Goal: Task Accomplishment & Management: Manage account settings

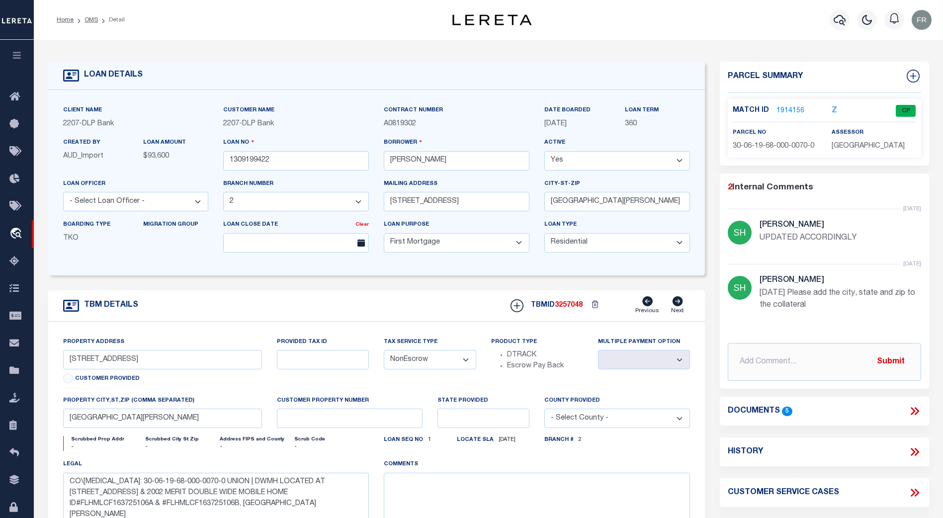
select select "16877"
select select "10"
select select "NonEscrow"
click at [15, 487] on icon at bounding box center [17, 480] width 16 height 12
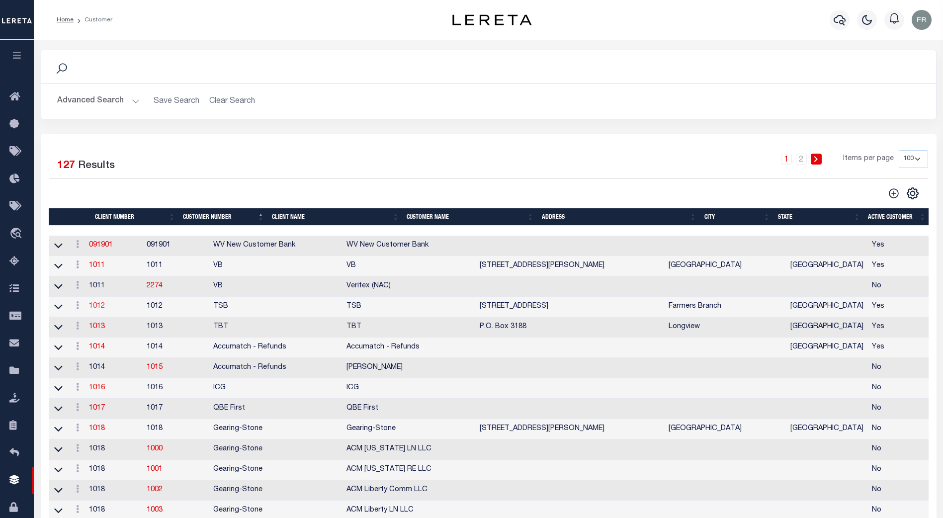
click at [104, 307] on link "1012" at bounding box center [97, 306] width 16 height 7
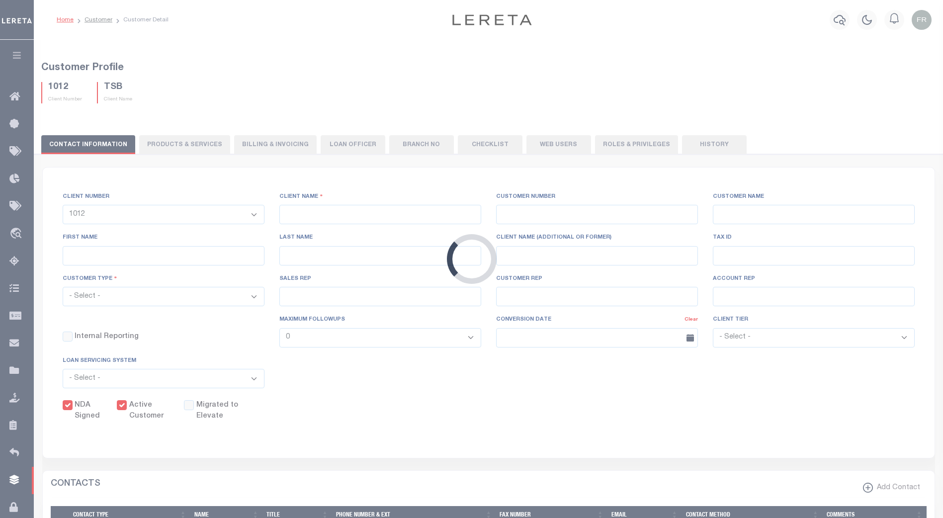
select select
type input "TSB"
type input "1012"
type input "TSB"
type input "Mae"
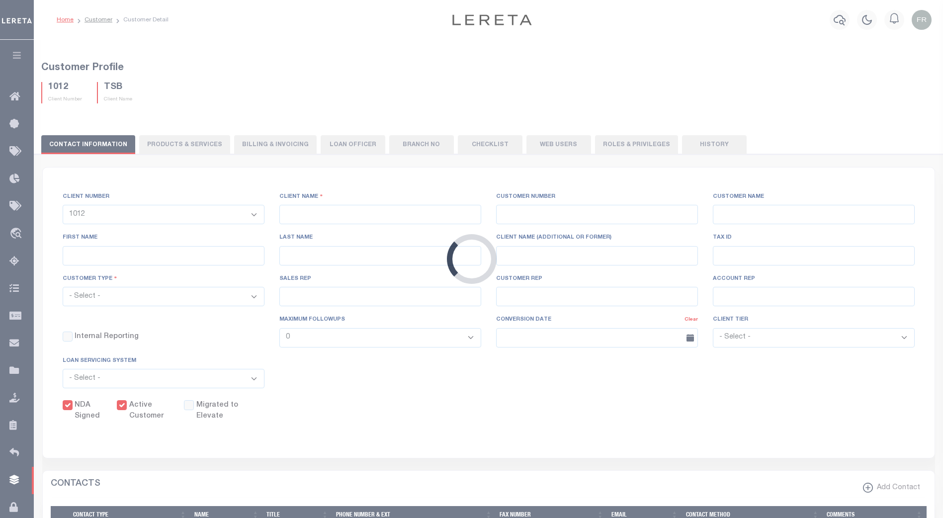
type input "Cavins"
select select "Mixed Portfolio"
type input "Barbara Kendrick"
type input "Beth Wiebe"
checkbox input "true"
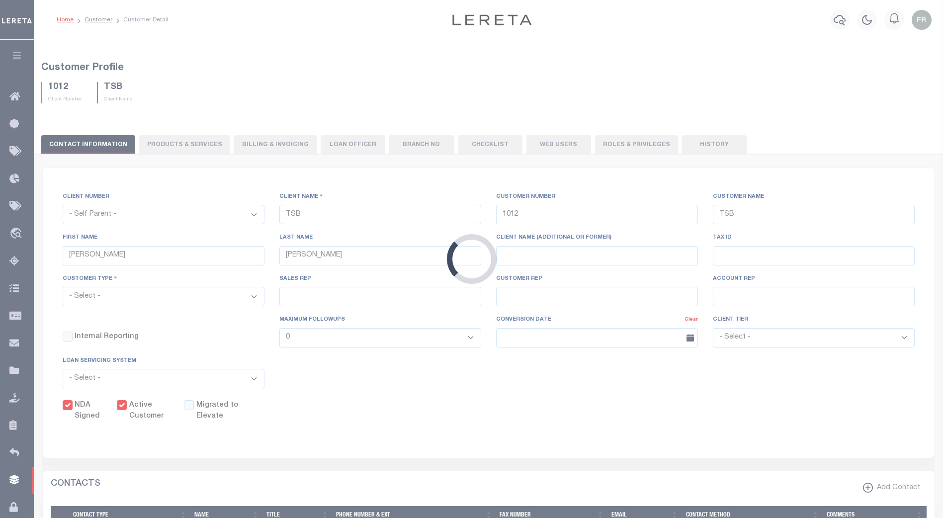
checkbox input "true"
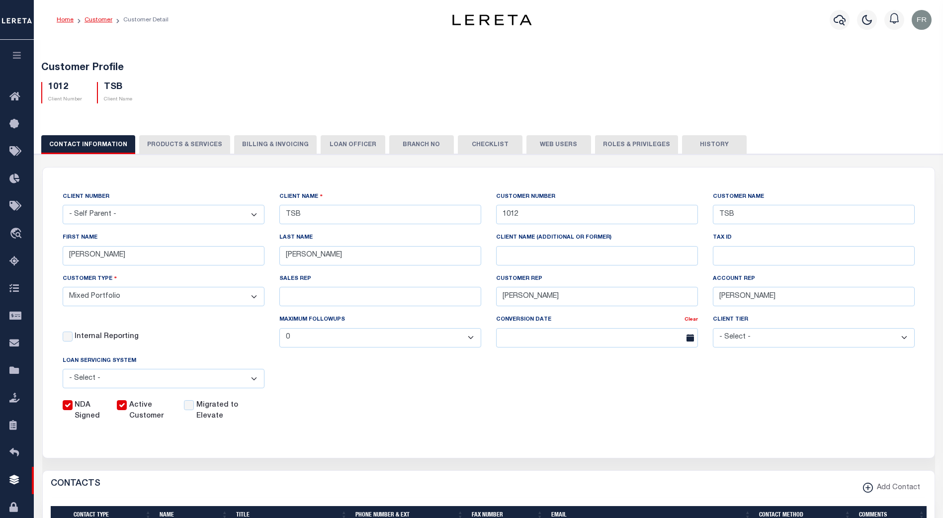
click at [98, 17] on link "Customer" at bounding box center [99, 20] width 28 height 6
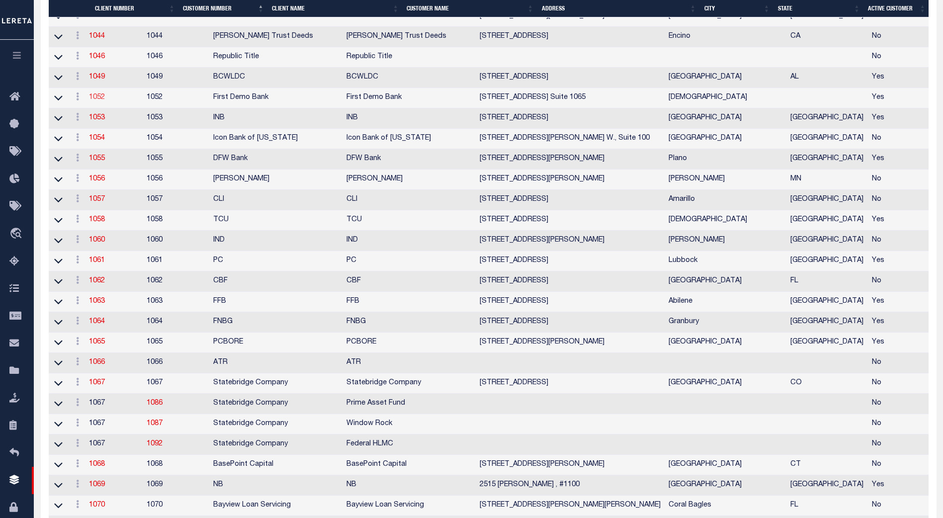
scroll to position [895, 0]
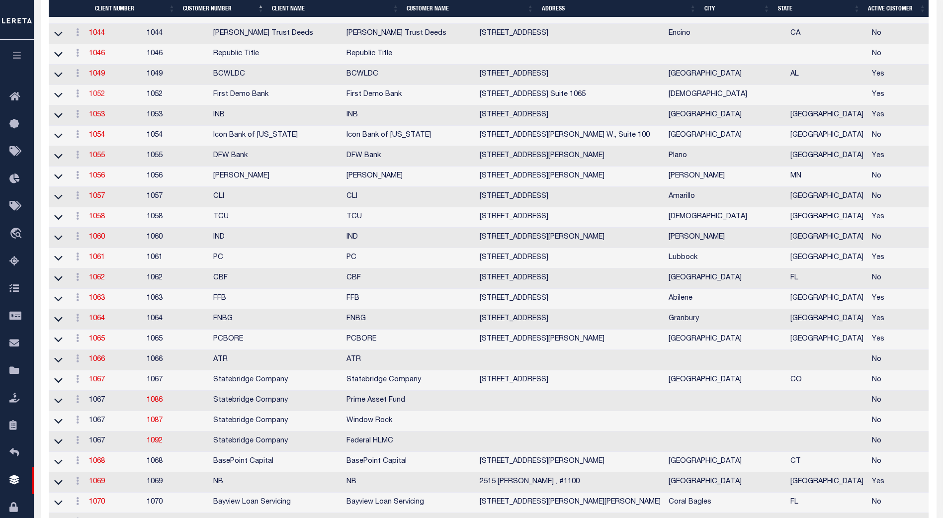
click at [101, 98] on link "1052" at bounding box center [97, 94] width 16 height 7
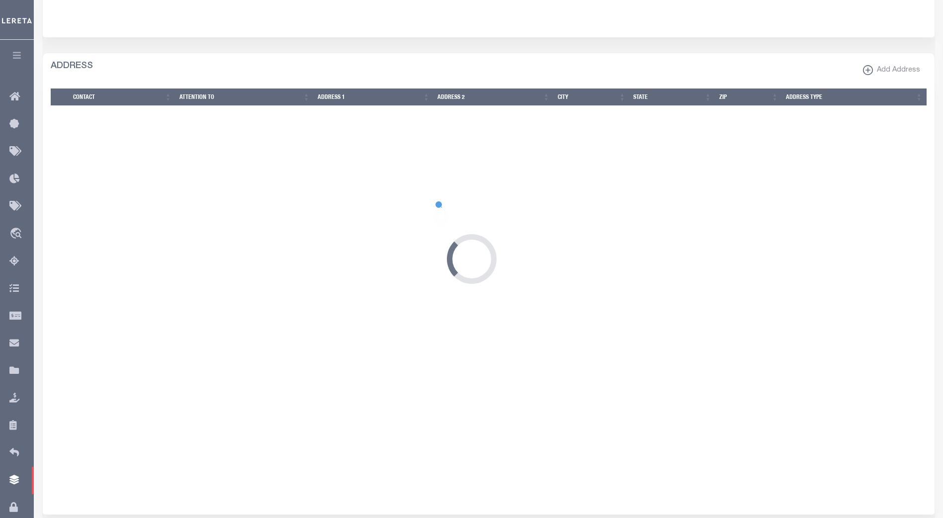
scroll to position [9, 0]
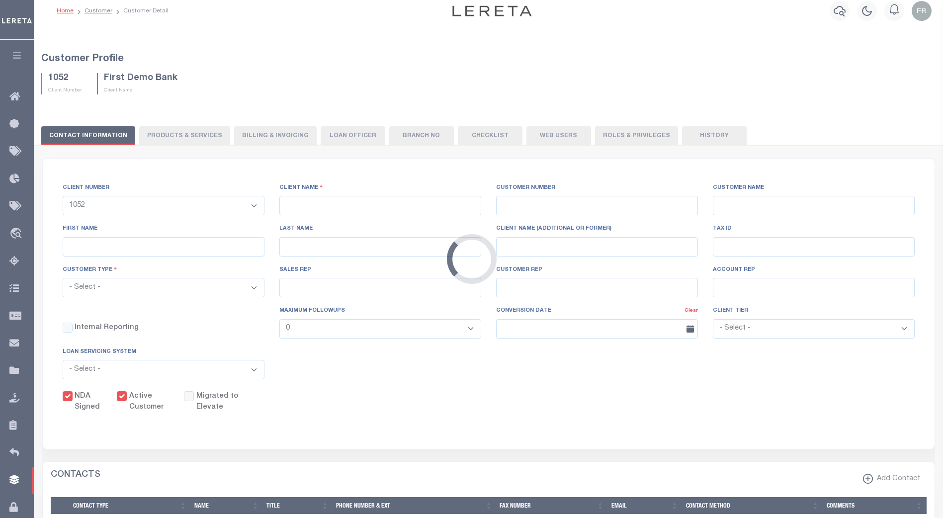
select select
type input "First Demo Bank"
type input "1052"
type input "First Demo Bank"
select select "Mixed Portfolio"
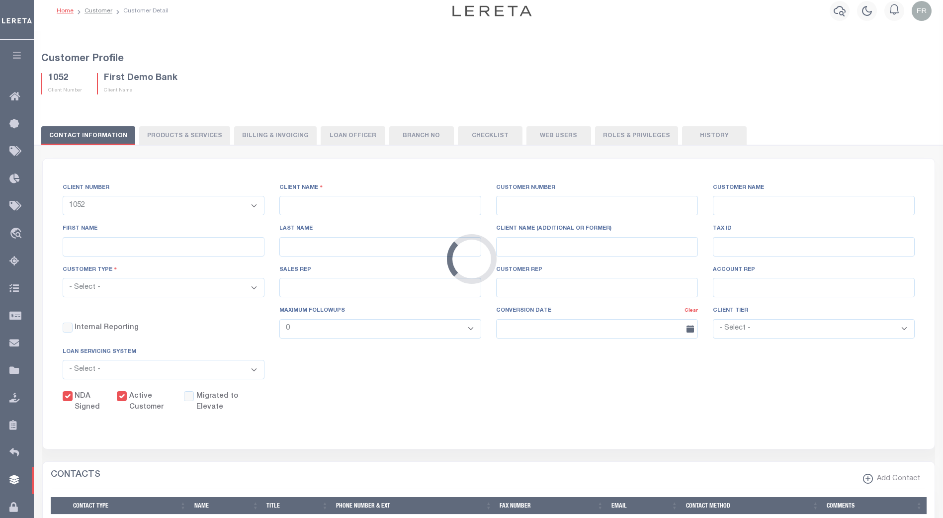
type input "[PERSON_NAME]"
type input "[DATE]"
select select "Tier 1"
checkbox input "true"
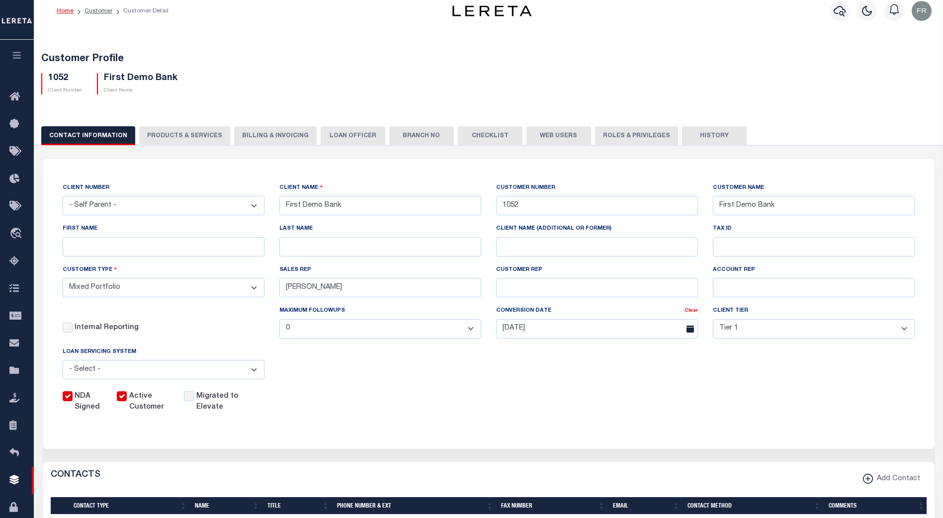
scroll to position [0, 0]
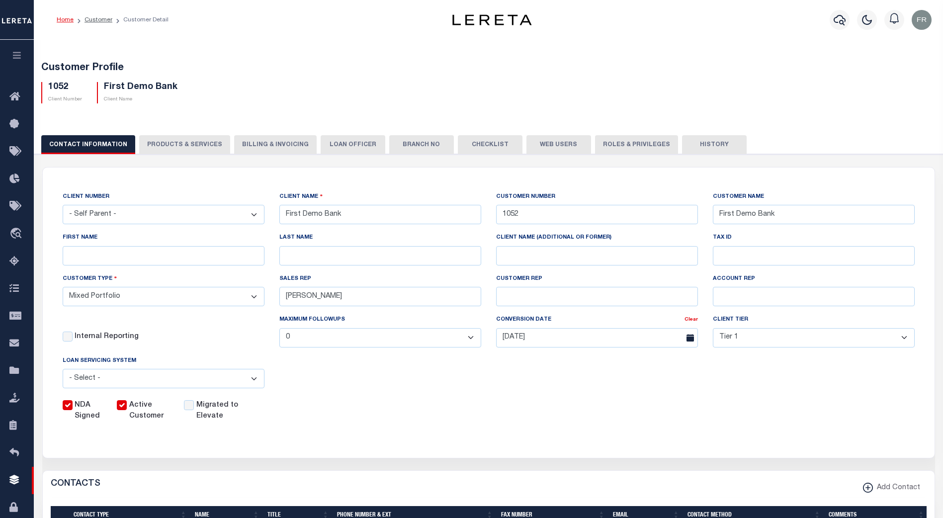
click at [556, 142] on button "Web Users" at bounding box center [558, 144] width 65 height 19
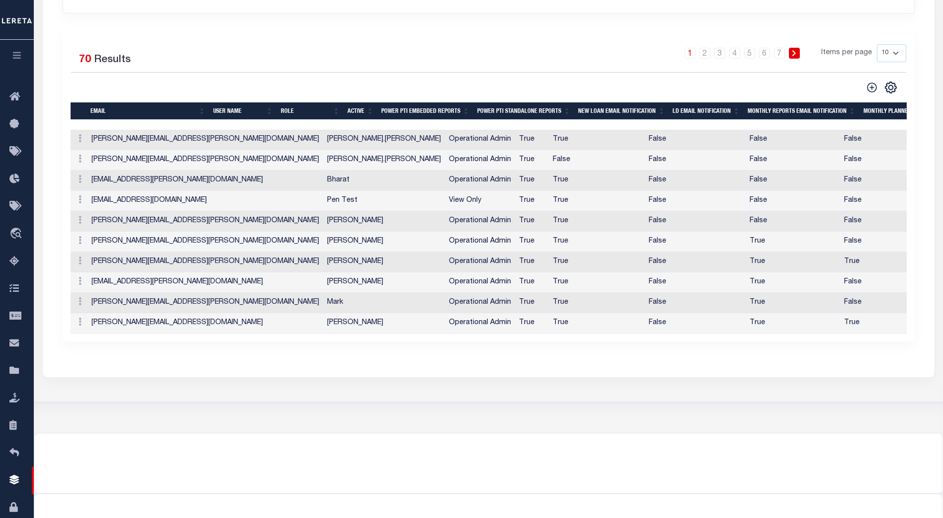
scroll to position [248, 0]
click at [895, 50] on select "10 25 50 100" at bounding box center [891, 53] width 29 height 18
select select "100"
click at [877, 44] on select "10 25 50 100" at bounding box center [891, 53] width 29 height 18
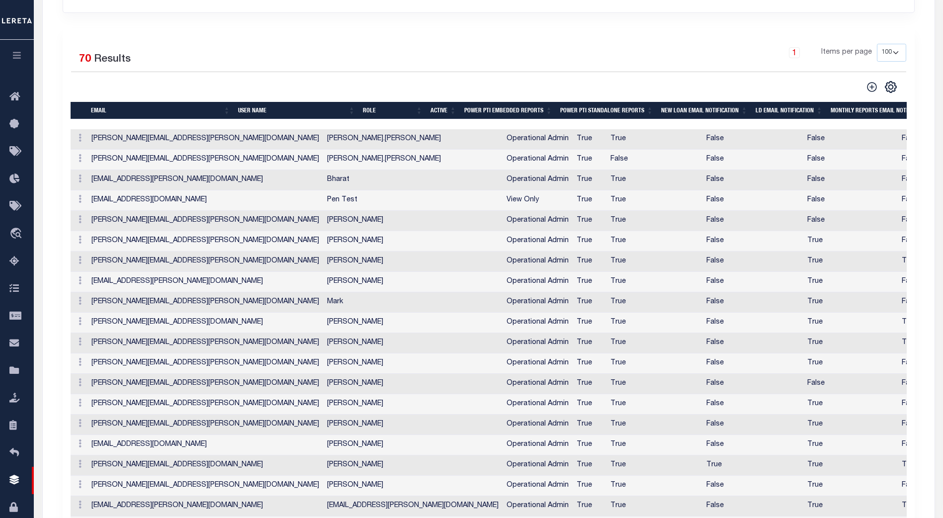
click at [134, 119] on th "EMAIL" at bounding box center [160, 110] width 147 height 17
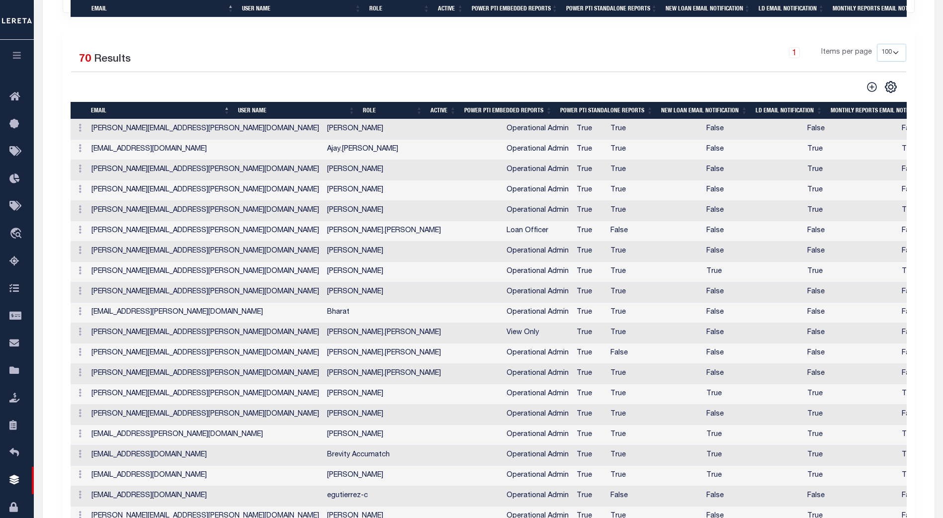
scroll to position [596, 0]
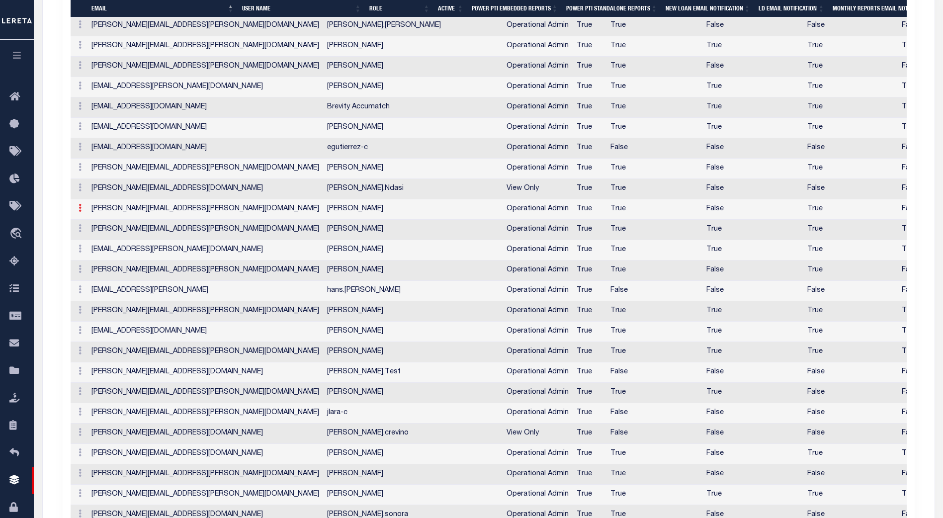
click at [80, 211] on icon at bounding box center [80, 208] width 3 height 8
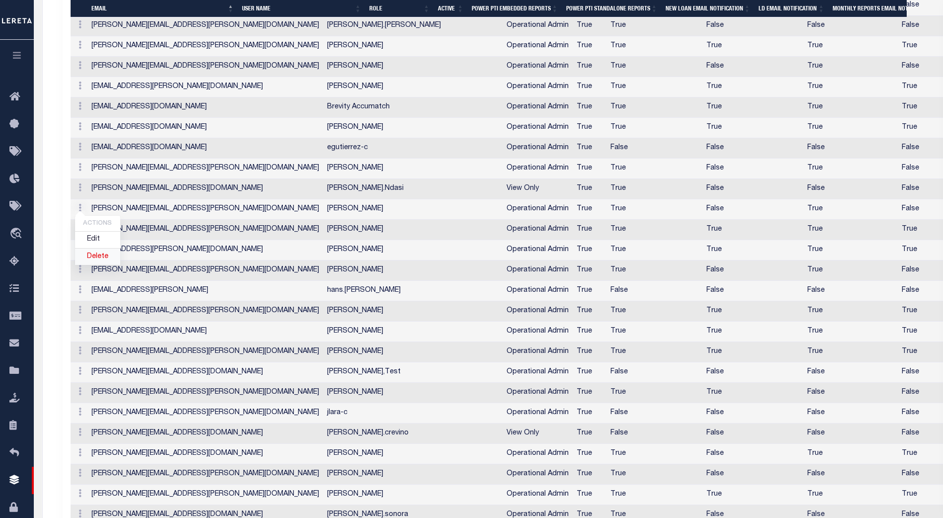
click at [96, 257] on link "Delete" at bounding box center [97, 257] width 45 height 16
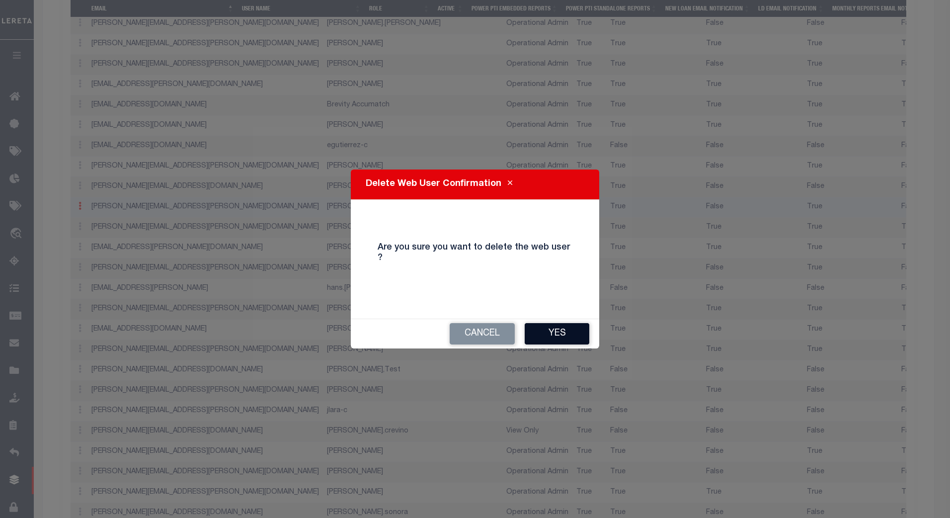
click at [558, 331] on button "Yes" at bounding box center [557, 333] width 65 height 21
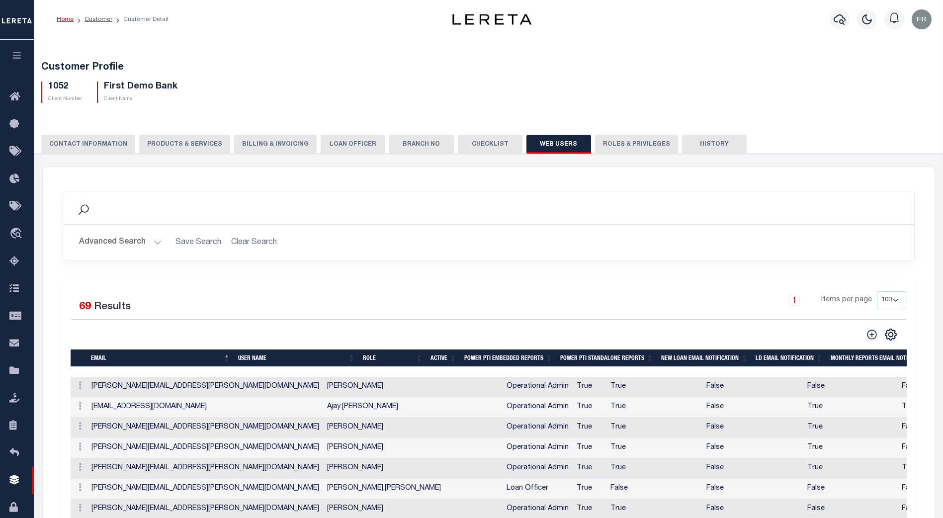
scroll to position [0, 0]
click at [99, 20] on link "Customer" at bounding box center [99, 20] width 28 height 6
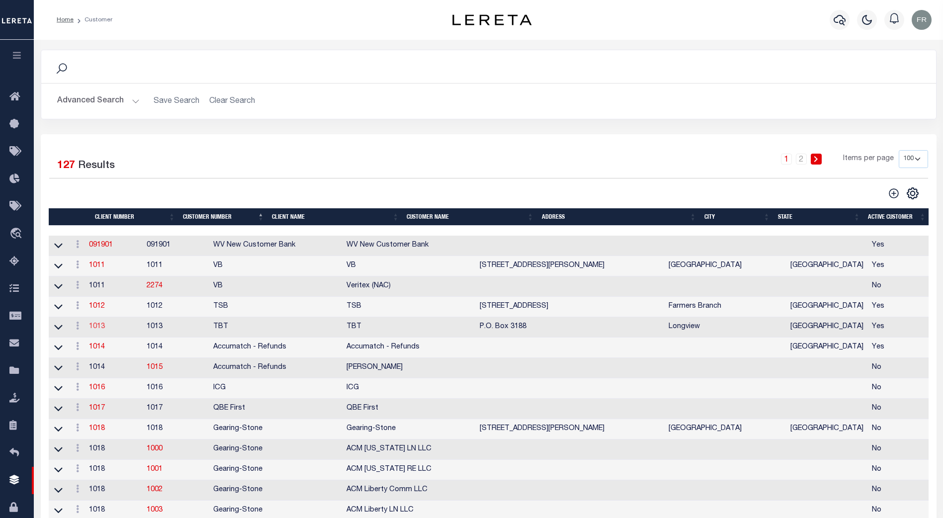
click at [104, 330] on link "1013" at bounding box center [97, 326] width 16 height 7
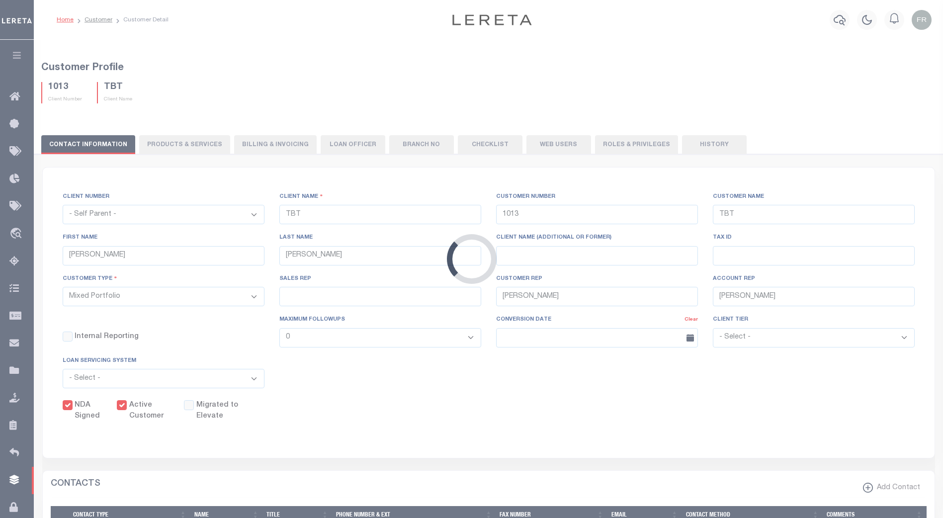
click at [552, 143] on button "Web Users" at bounding box center [558, 144] width 65 height 19
select select "100"
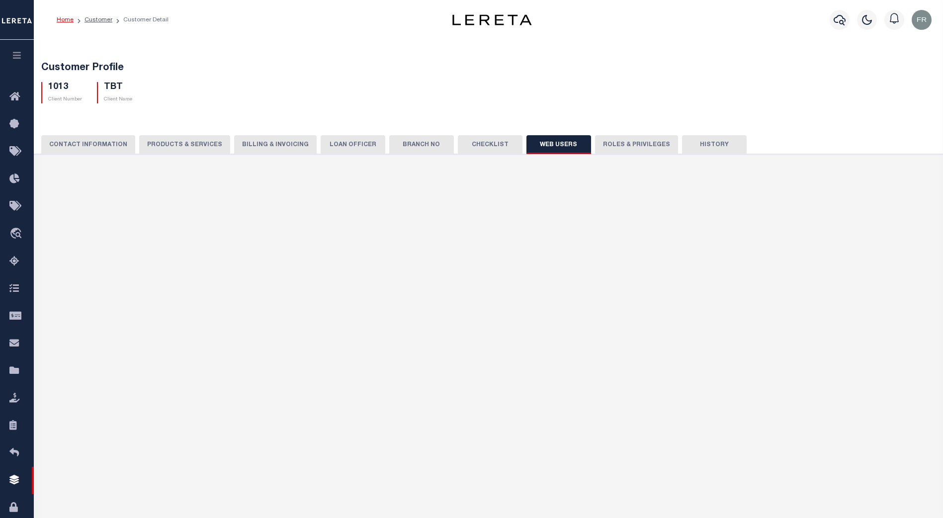
select select "100"
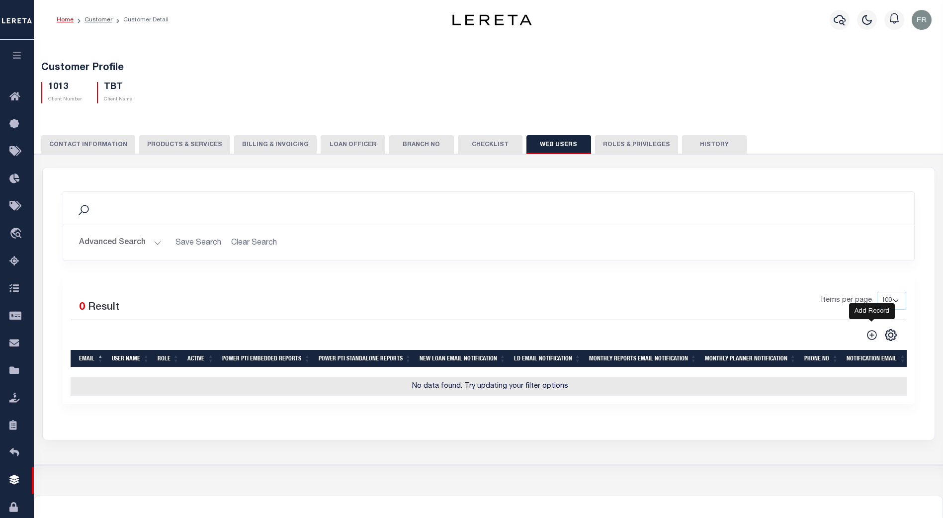
click at [870, 332] on icon at bounding box center [872, 335] width 10 height 10
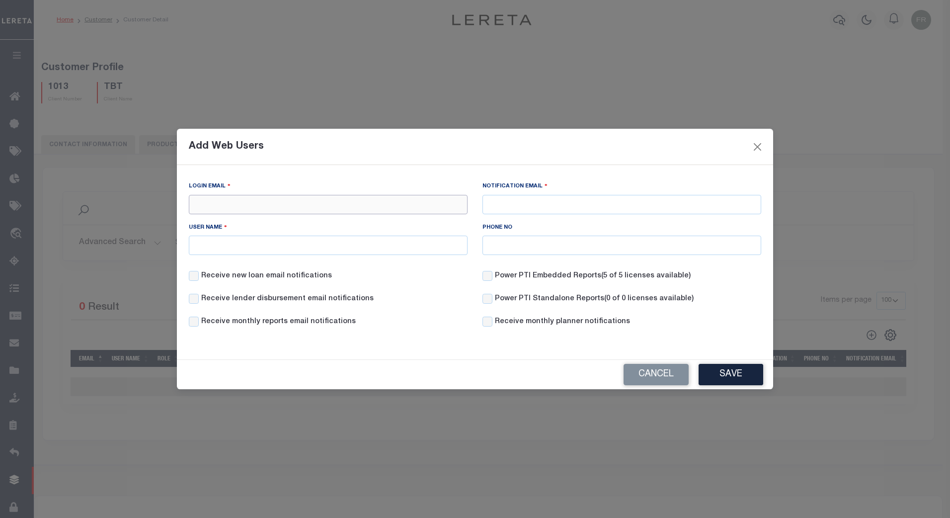
click at [211, 205] on input "Login Email" at bounding box center [328, 204] width 279 height 19
type input "[PERSON_NAME][EMAIL_ADDRESS][PERSON_NAME][DOMAIN_NAME]"
type input "9725555555"
click at [218, 243] on input "User Name" at bounding box center [328, 245] width 279 height 19
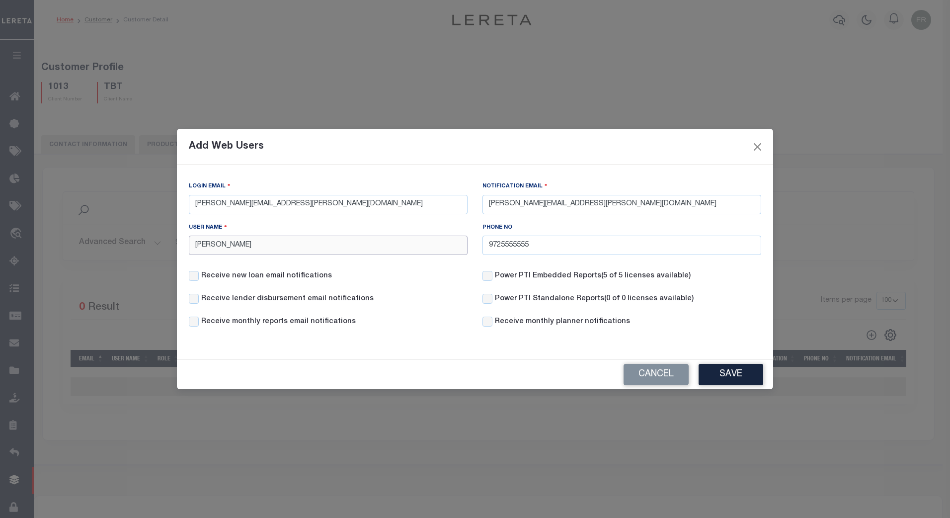
type input "[PERSON_NAME]"
click at [444, 288] on div "Receive new loan email notifications" at bounding box center [328, 282] width 294 height 23
click at [193, 279] on input "Receive new loan email notifications" at bounding box center [194, 276] width 10 height 10
checkbox input "true"
click at [491, 278] on input "Power PTI Embedded Reports (5 of 5 licenses available)" at bounding box center [488, 276] width 10 height 10
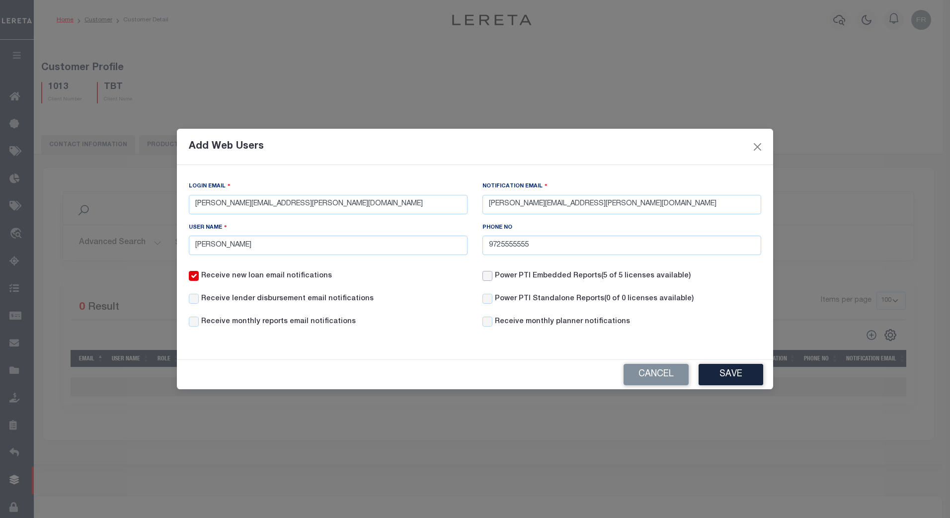
checkbox input "true"
click at [739, 370] on button "Save" at bounding box center [731, 374] width 65 height 21
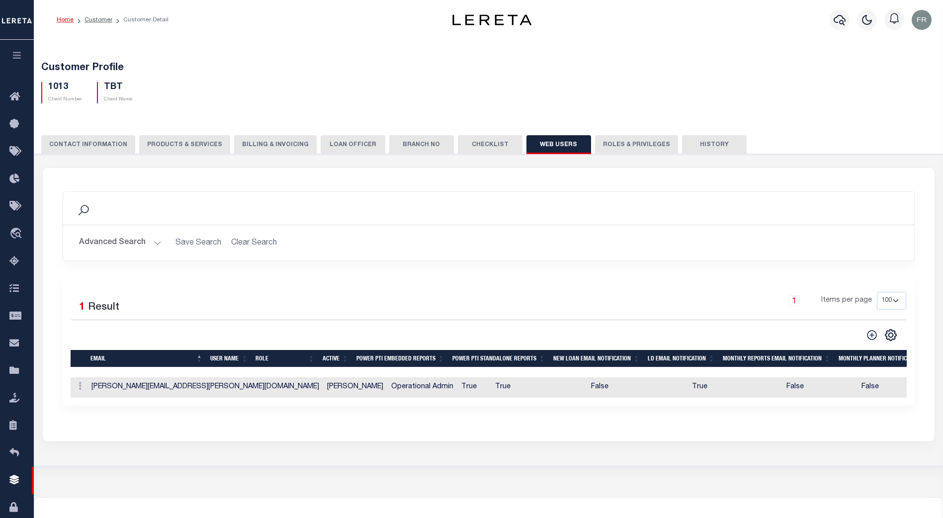
click at [86, 147] on button "CONTACT INFORMATION" at bounding box center [88, 144] width 94 height 19
